Goal: Navigation & Orientation: Find specific page/section

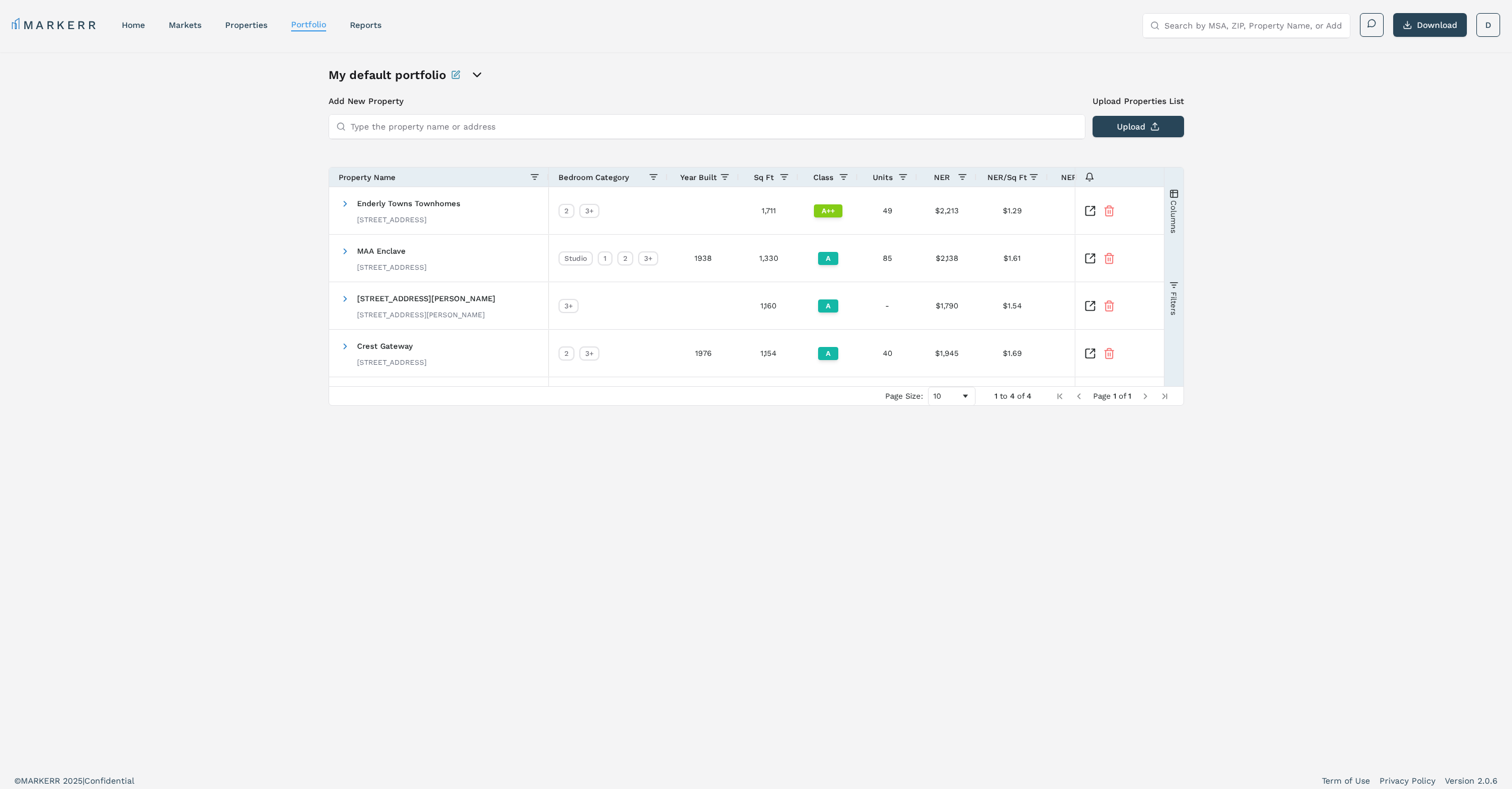
scroll to position [0, 211]
